Goal: Share content: Share content

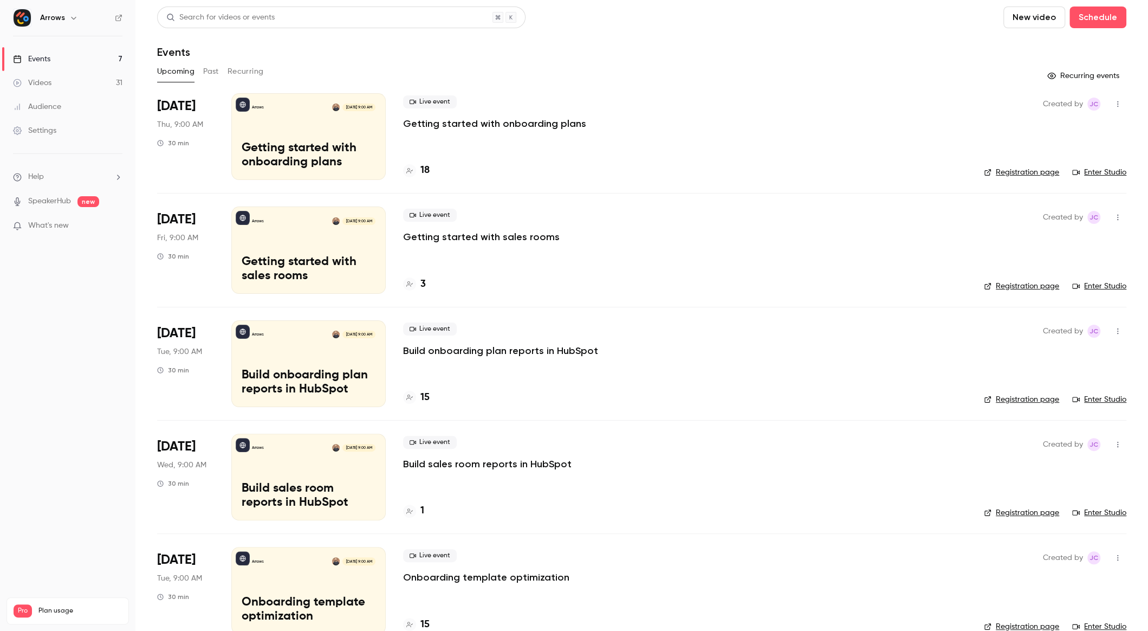
click at [67, 82] on link "Videos 31" at bounding box center [67, 83] width 135 height 24
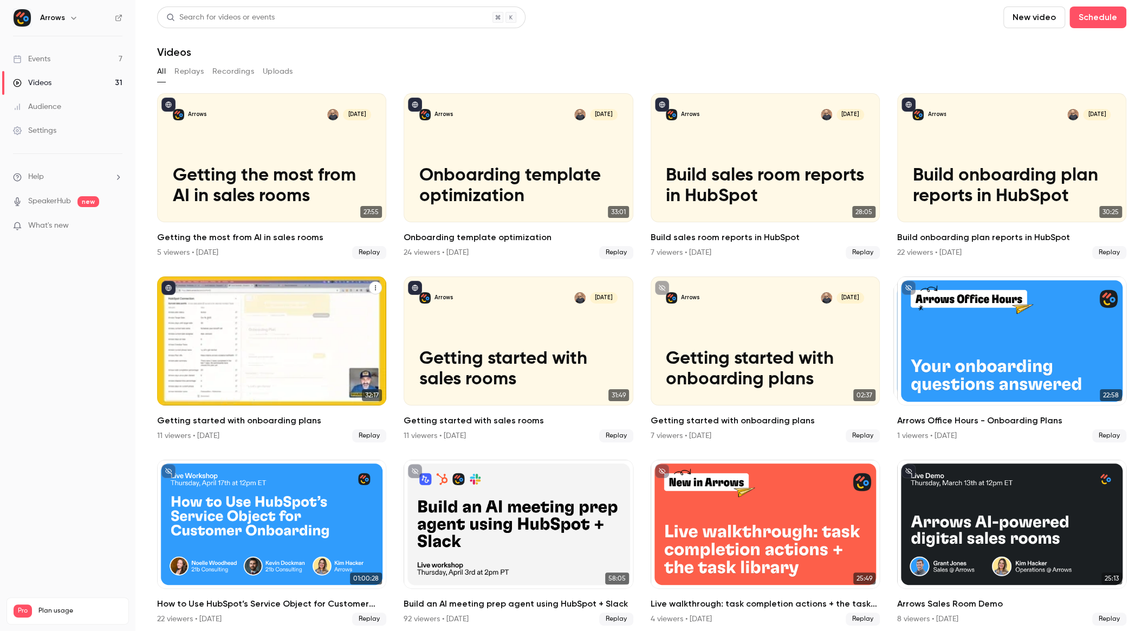
click at [316, 361] on p "Getting started with onboarding plans" at bounding box center [272, 369] width 198 height 42
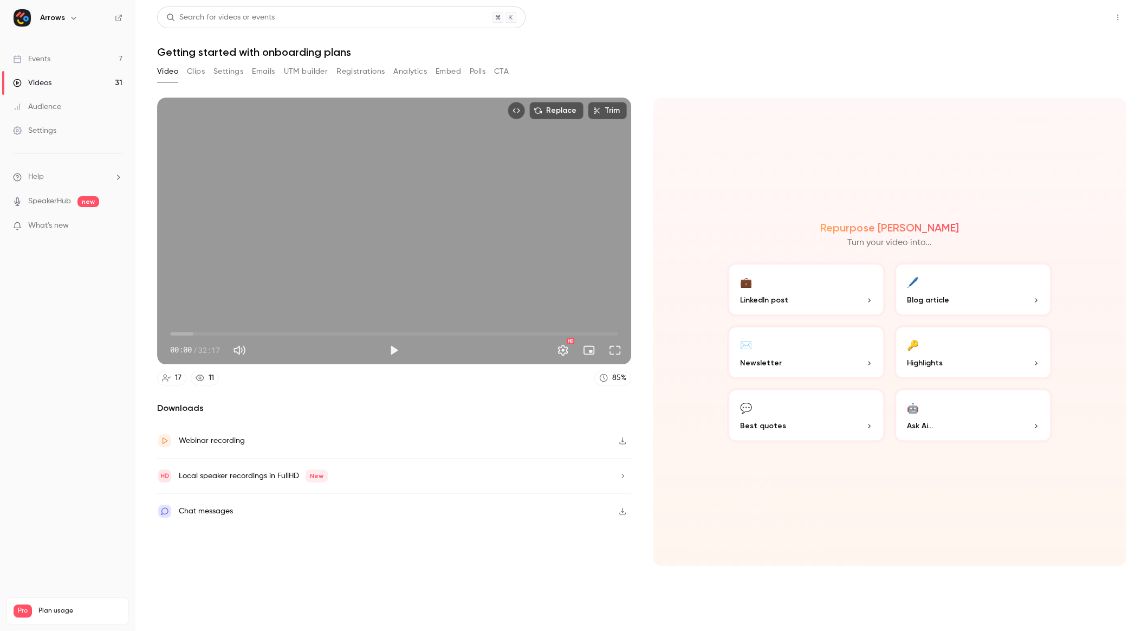
click at [1077, 22] on button "Share" at bounding box center [1079, 18] width 43 height 22
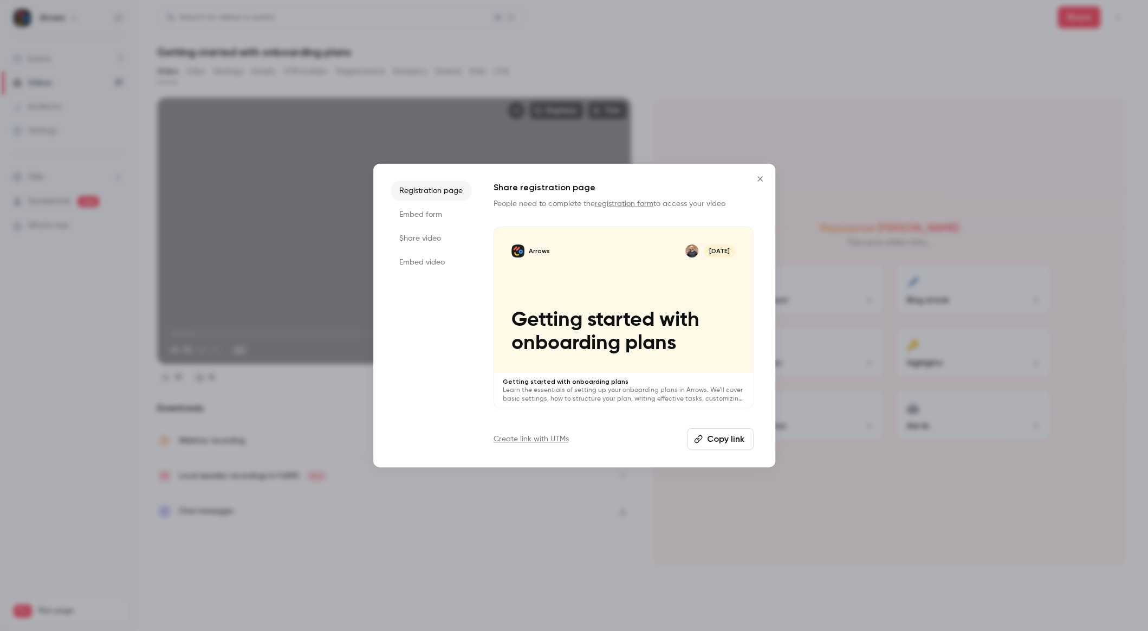
click at [437, 237] on li "Share video" at bounding box center [431, 239] width 81 height 20
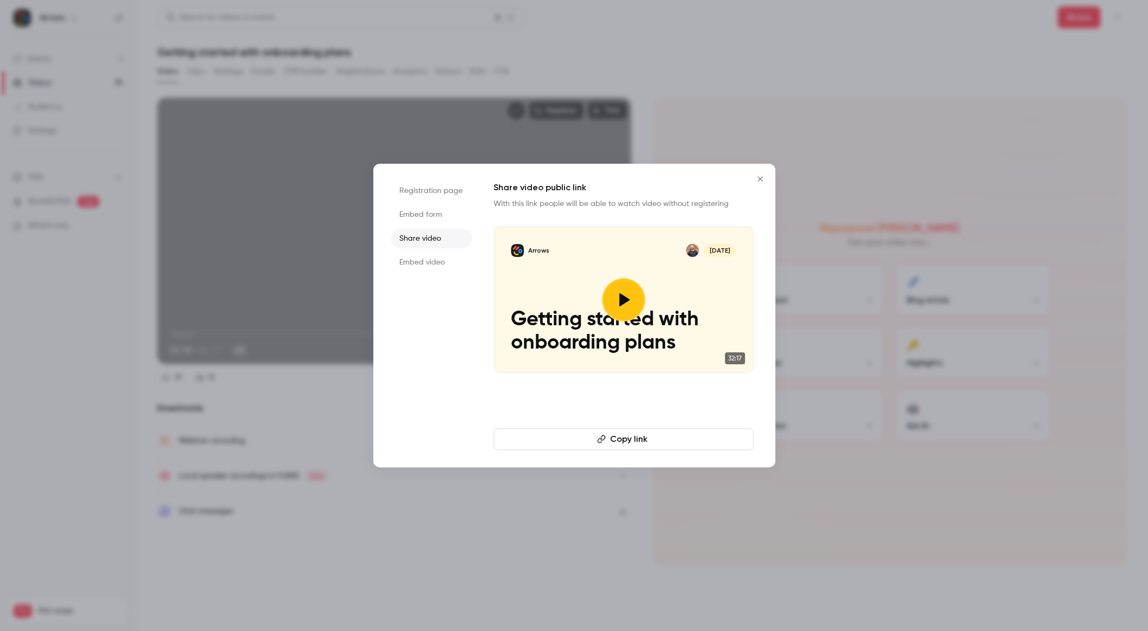
click at [652, 437] on button "Copy link" at bounding box center [624, 439] width 260 height 22
